Goal: Entertainment & Leisure: Browse casually

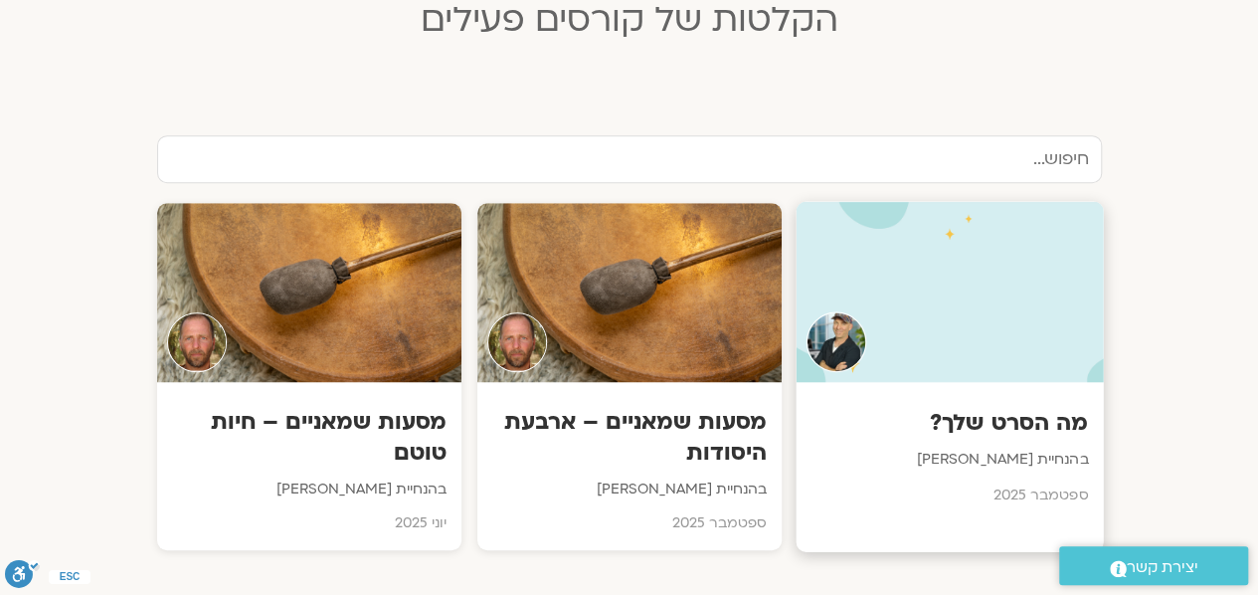
click at [989, 305] on div at bounding box center [949, 292] width 307 height 181
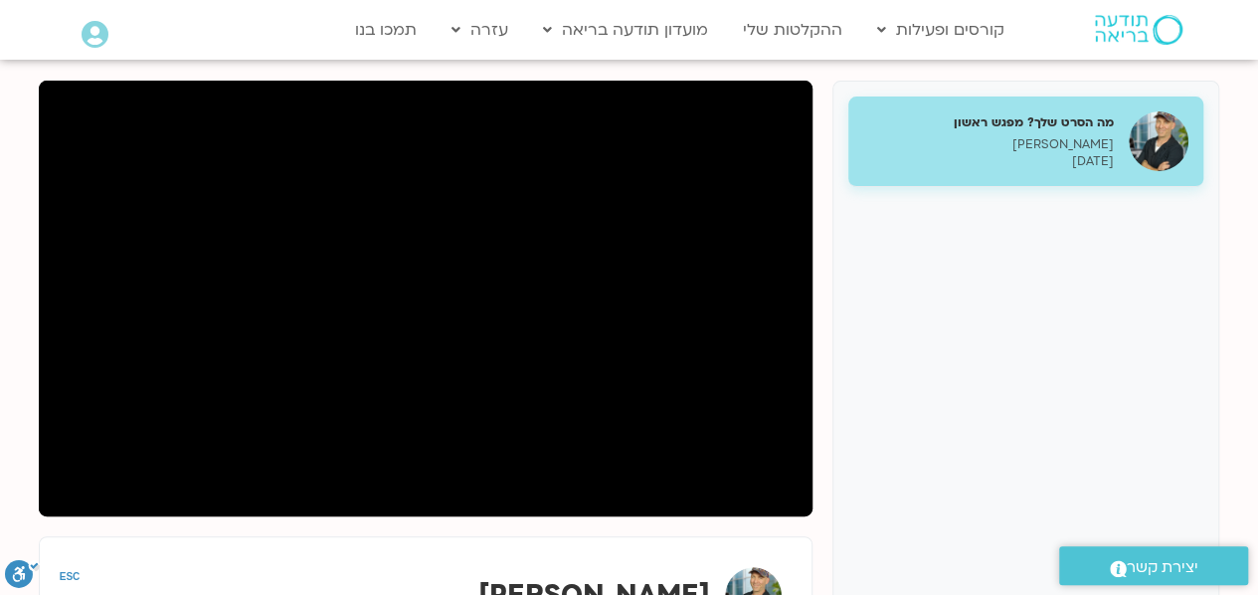
scroll to position [234, 0]
